Goal: Transaction & Acquisition: Book appointment/travel/reservation

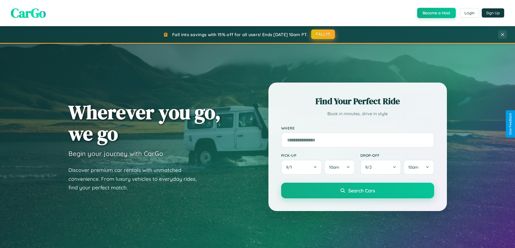
click at [323, 34] on button "FALL15" at bounding box center [323, 34] width 24 height 10
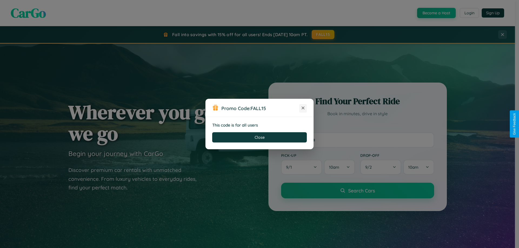
click at [303, 108] on icon at bounding box center [302, 107] width 5 height 5
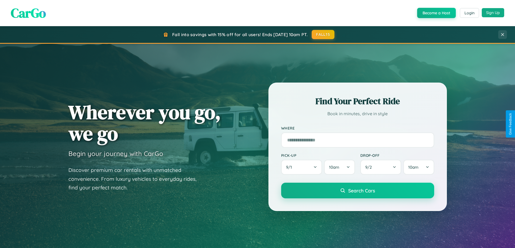
click at [493, 13] on button "Sign Up" at bounding box center [492, 12] width 22 height 9
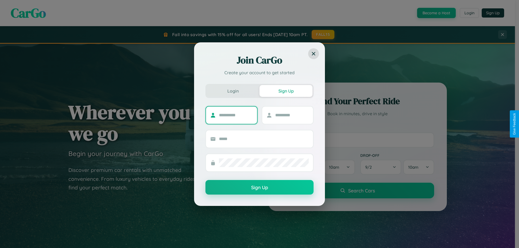
click at [236, 115] on input "text" at bounding box center [236, 115] width 34 height 9
type input "*********"
click at [292, 115] on input "text" at bounding box center [292, 115] width 34 height 9
type input "*****"
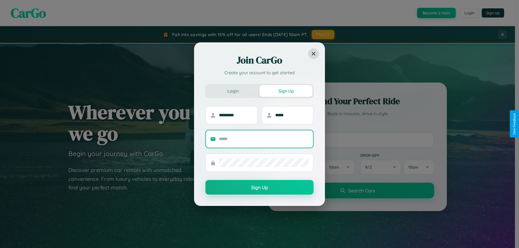
click at [264, 139] on input "text" at bounding box center [264, 139] width 90 height 9
type input "**********"
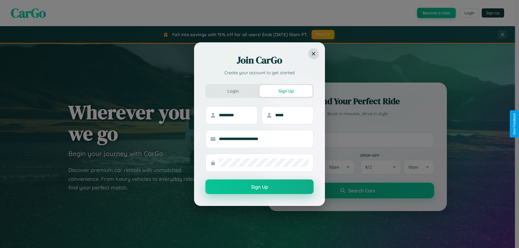
click at [259, 187] on button "Sign Up" at bounding box center [259, 187] width 108 height 15
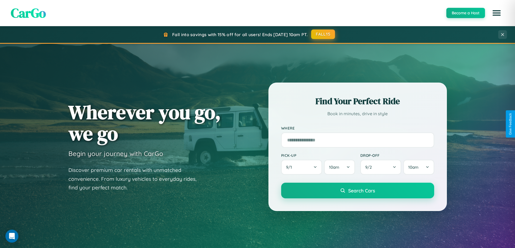
click at [323, 34] on button "FALL15" at bounding box center [323, 34] width 24 height 10
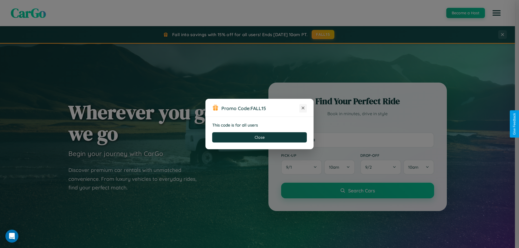
click at [303, 108] on icon at bounding box center [302, 107] width 5 height 5
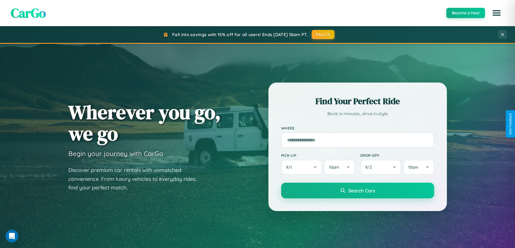
scroll to position [233, 0]
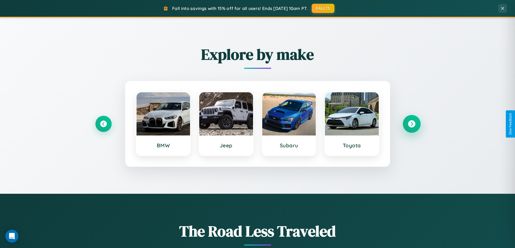
click at [411, 124] on icon at bounding box center [411, 123] width 7 height 7
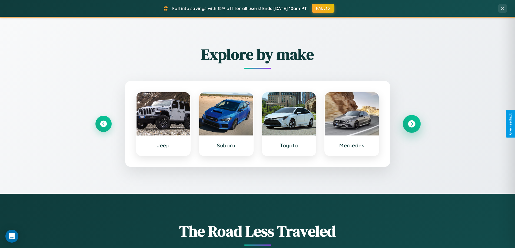
click at [411, 124] on icon at bounding box center [411, 123] width 7 height 7
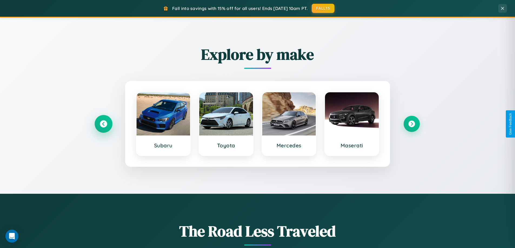
click at [103, 124] on icon at bounding box center [103, 123] width 7 height 7
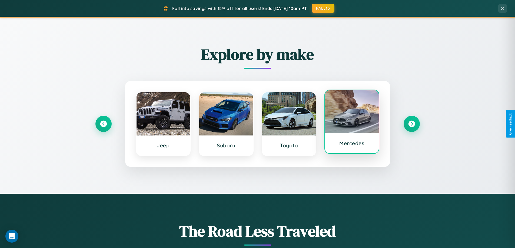
click at [351, 122] on div at bounding box center [352, 111] width 54 height 43
